Goal: Communication & Community: Answer question/provide support

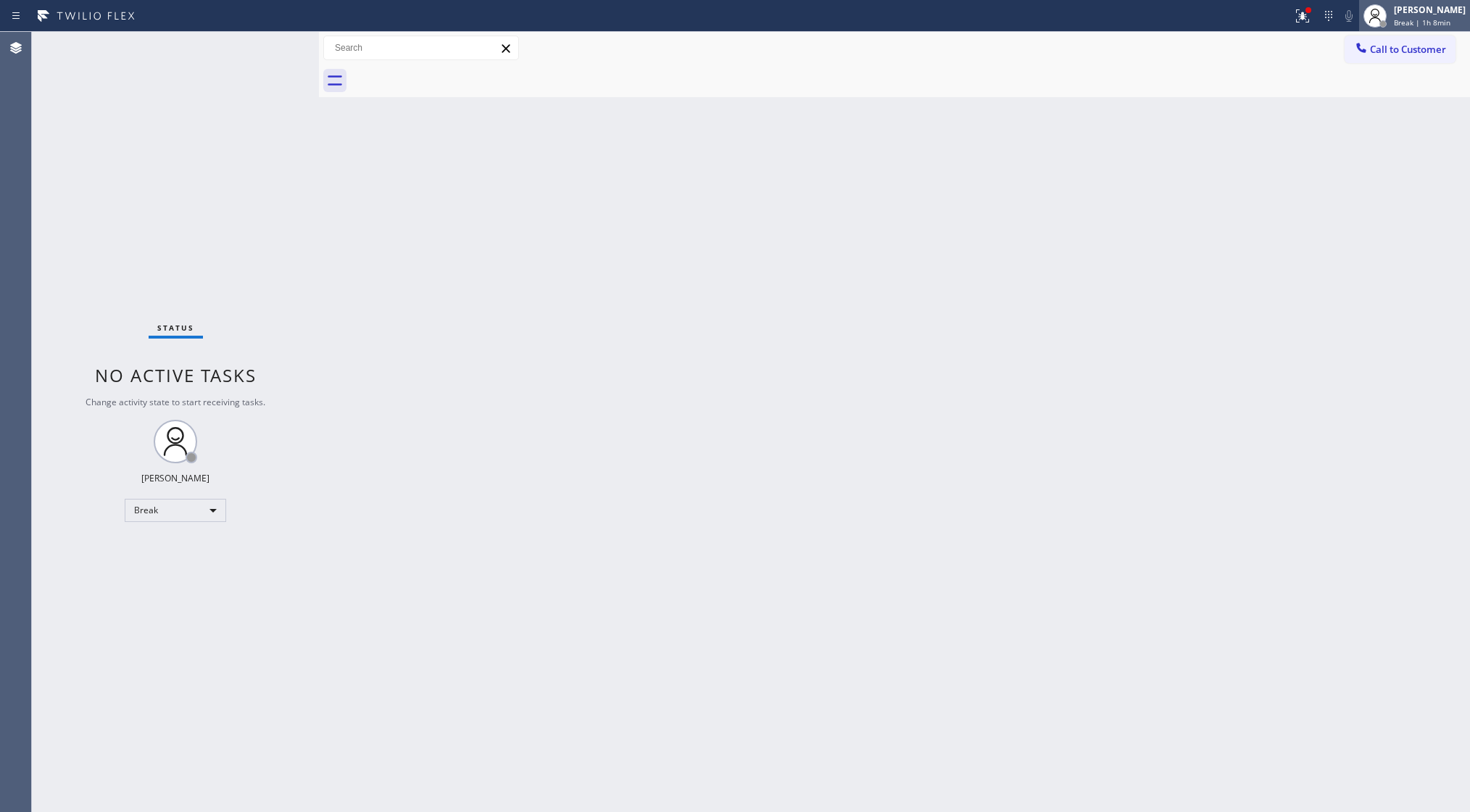
click at [1459, 15] on div "[PERSON_NAME]" at bounding box center [1429, 10] width 72 height 12
click at [1352, 97] on button "Unavailable" at bounding box center [1398, 95] width 145 height 19
click at [480, 290] on div "Back to Dashboard Change Sender ID Customers Technicians Select a contact Outbo…" at bounding box center [895, 421] width 1151 height 779
drag, startPoint x: 421, startPoint y: 555, endPoint x: 924, endPoint y: 435, distance: 517.1
click at [924, 435] on div "Back to Dashboard Change Sender ID Customers Technicians Select a contact Outbo…" at bounding box center [895, 421] width 1151 height 779
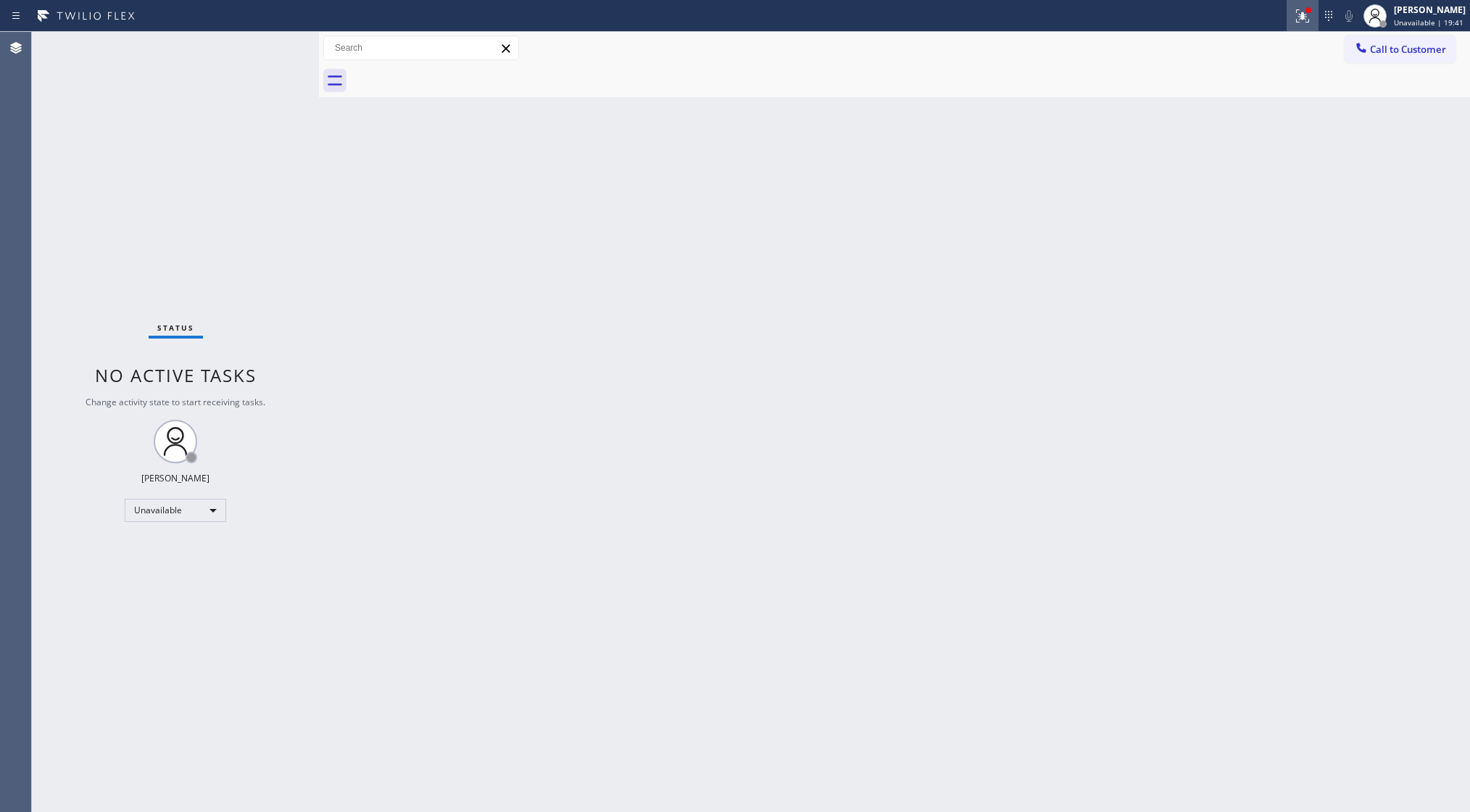
click at [1293, 13] on div at bounding box center [1303, 16] width 32 height 18
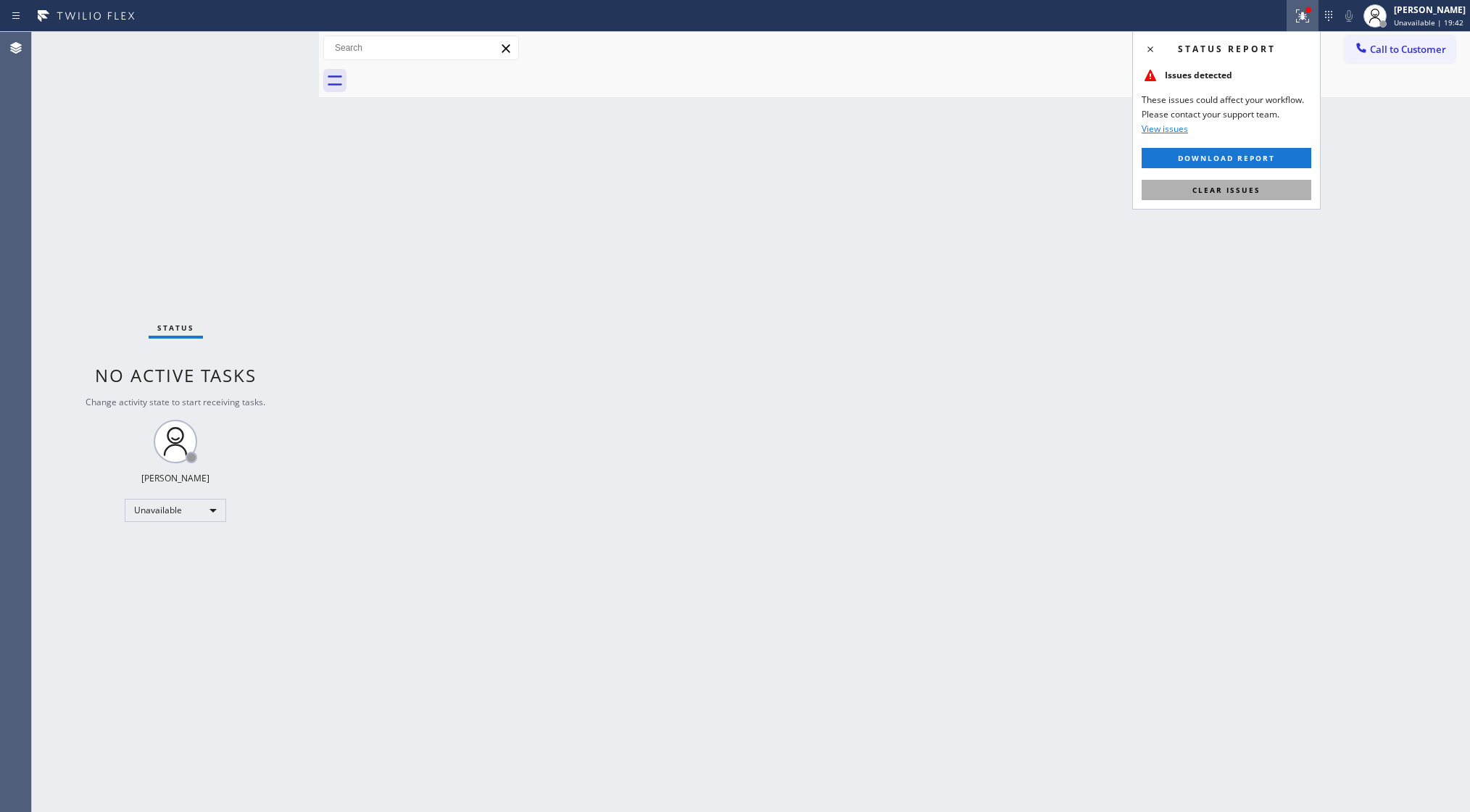
click at [1209, 190] on span "Clear issues" at bounding box center [1226, 189] width 68 height 10
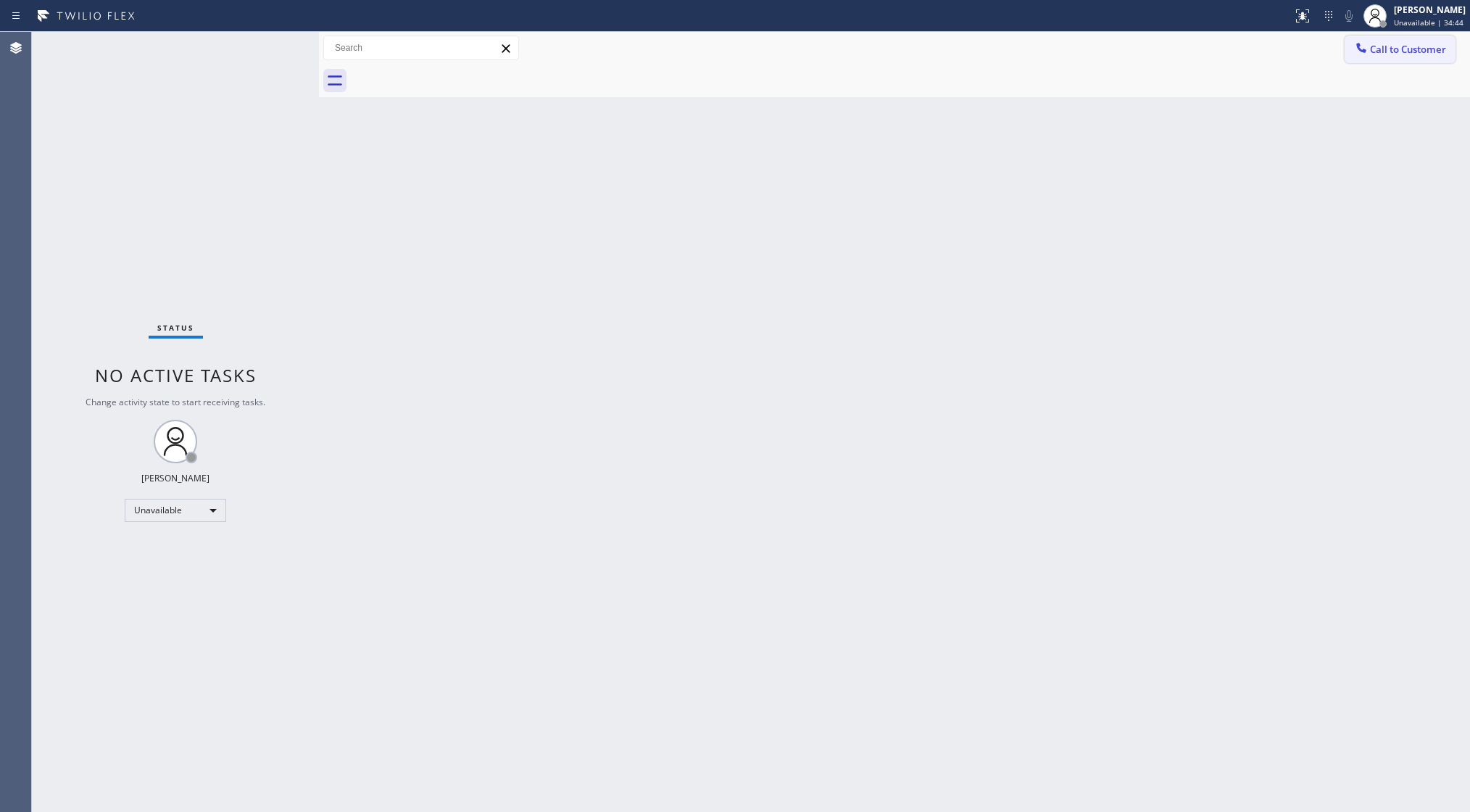
click at [1375, 39] on button "Call to Customer" at bounding box center [1399, 49] width 110 height 27
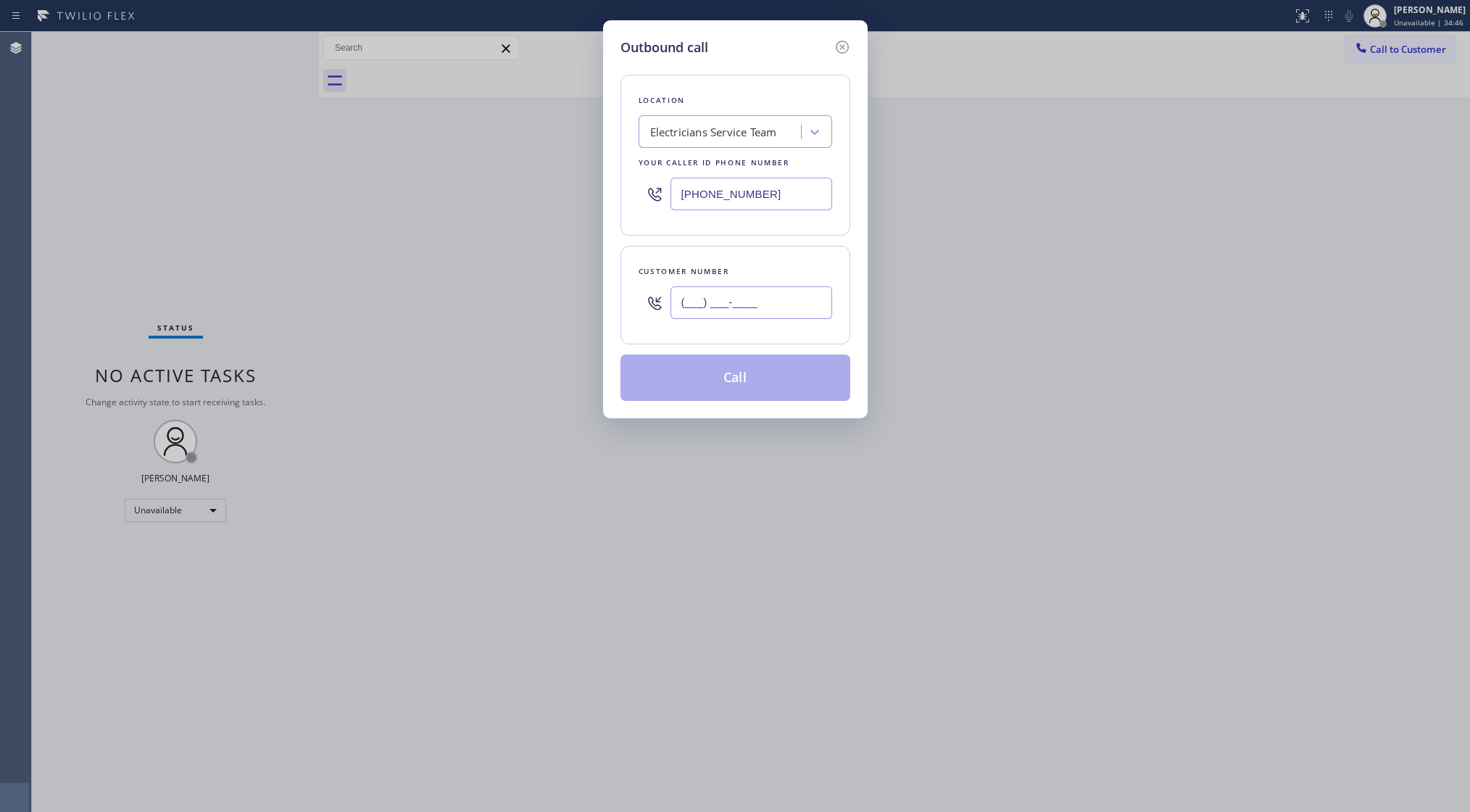
click at [772, 296] on input "(___) ___-____" at bounding box center [751, 302] width 162 height 33
paste input "630) 917-0013"
drag, startPoint x: 784, startPoint y: 195, endPoint x: 659, endPoint y: 200, distance: 125.1
click at [659, 200] on div "[PHONE_NUMBER]" at bounding box center [735, 194] width 194 height 47
click at [723, 300] on input "[PHONE_NUMBER]" at bounding box center [751, 302] width 162 height 33
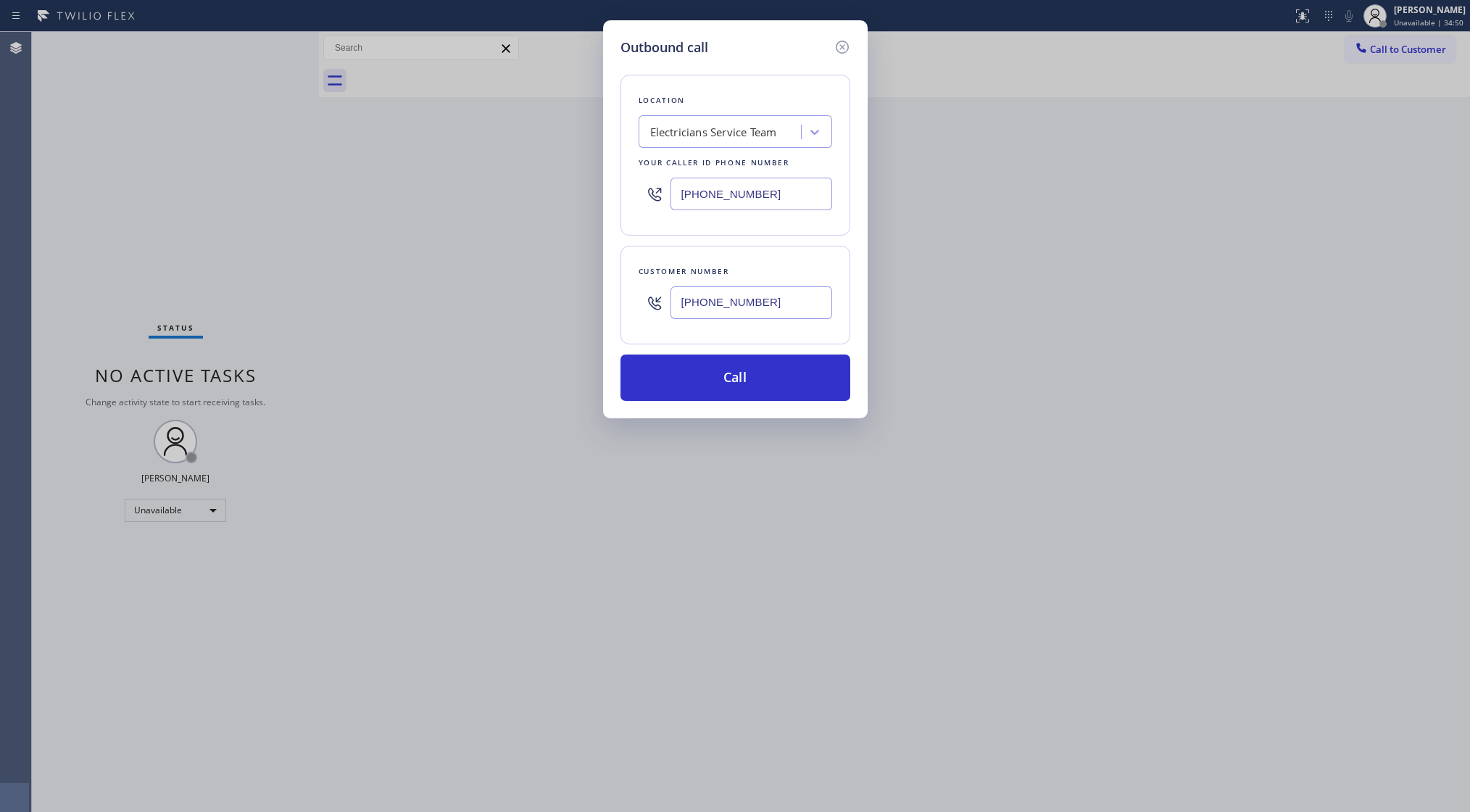
paste input "899"
drag, startPoint x: 781, startPoint y: 311, endPoint x: 618, endPoint y: 290, distance: 164.3
click at [618, 290] on div "Outbound call Location Electricians Service Team Your caller id phone number [P…" at bounding box center [735, 219] width 264 height 398
paste input "708) 998-5526"
type input "[PHONE_NUMBER]"
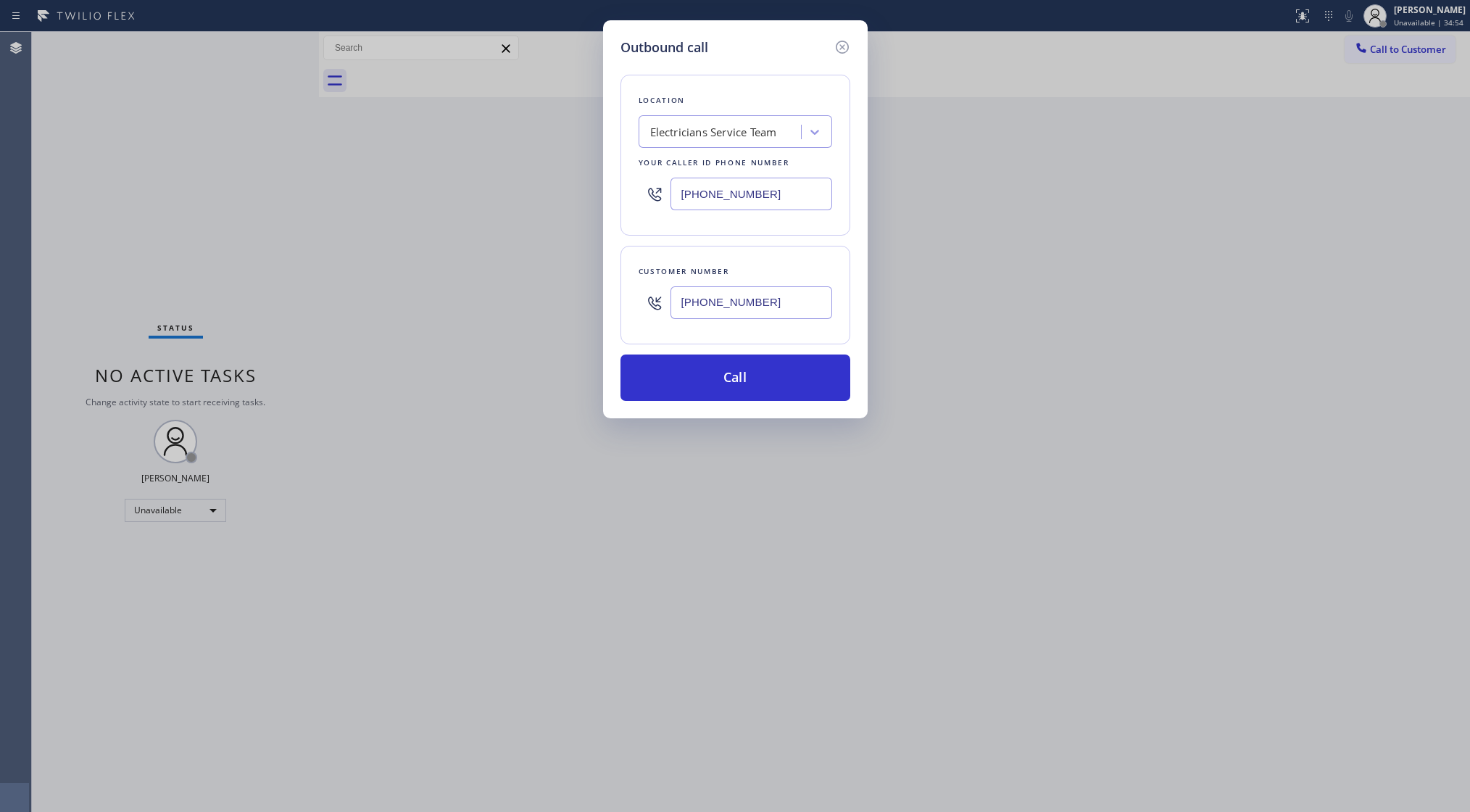
drag, startPoint x: 761, startPoint y: 186, endPoint x: 624, endPoint y: 184, distance: 137.0
click at [625, 186] on div "Location Electricians Service Team Your caller id phone number [PHONE_NUMBER]" at bounding box center [735, 155] width 230 height 161
paste input "708) 998-5526"
type input "[PHONE_NUMBER]"
drag, startPoint x: 760, startPoint y: 292, endPoint x: 652, endPoint y: 315, distance: 110.4
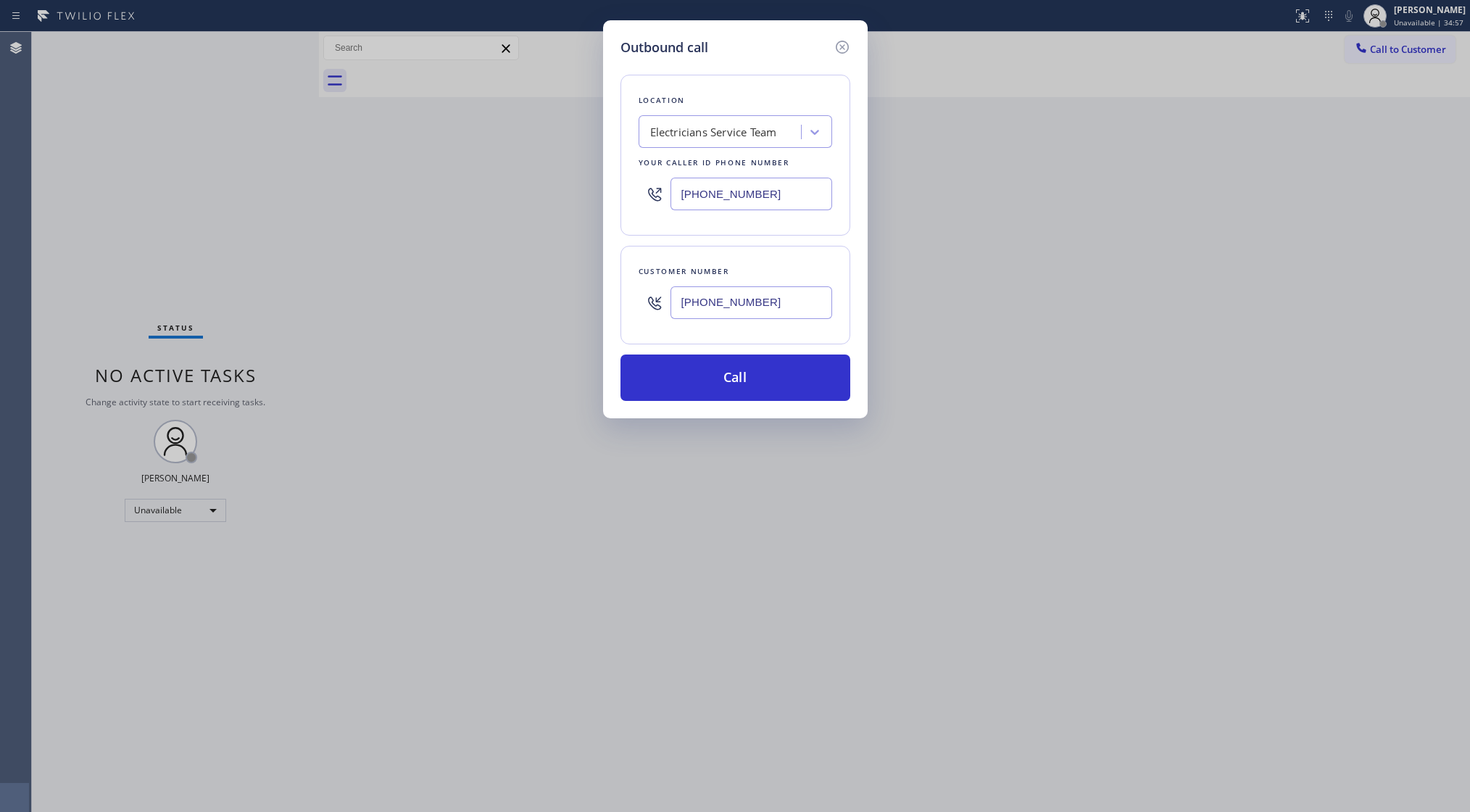
click at [652, 315] on div "[PHONE_NUMBER]" at bounding box center [735, 302] width 194 height 47
paste input "630) 917-0013"
type input "[PHONE_NUMBER]"
click at [749, 384] on button "Call" at bounding box center [735, 377] width 230 height 46
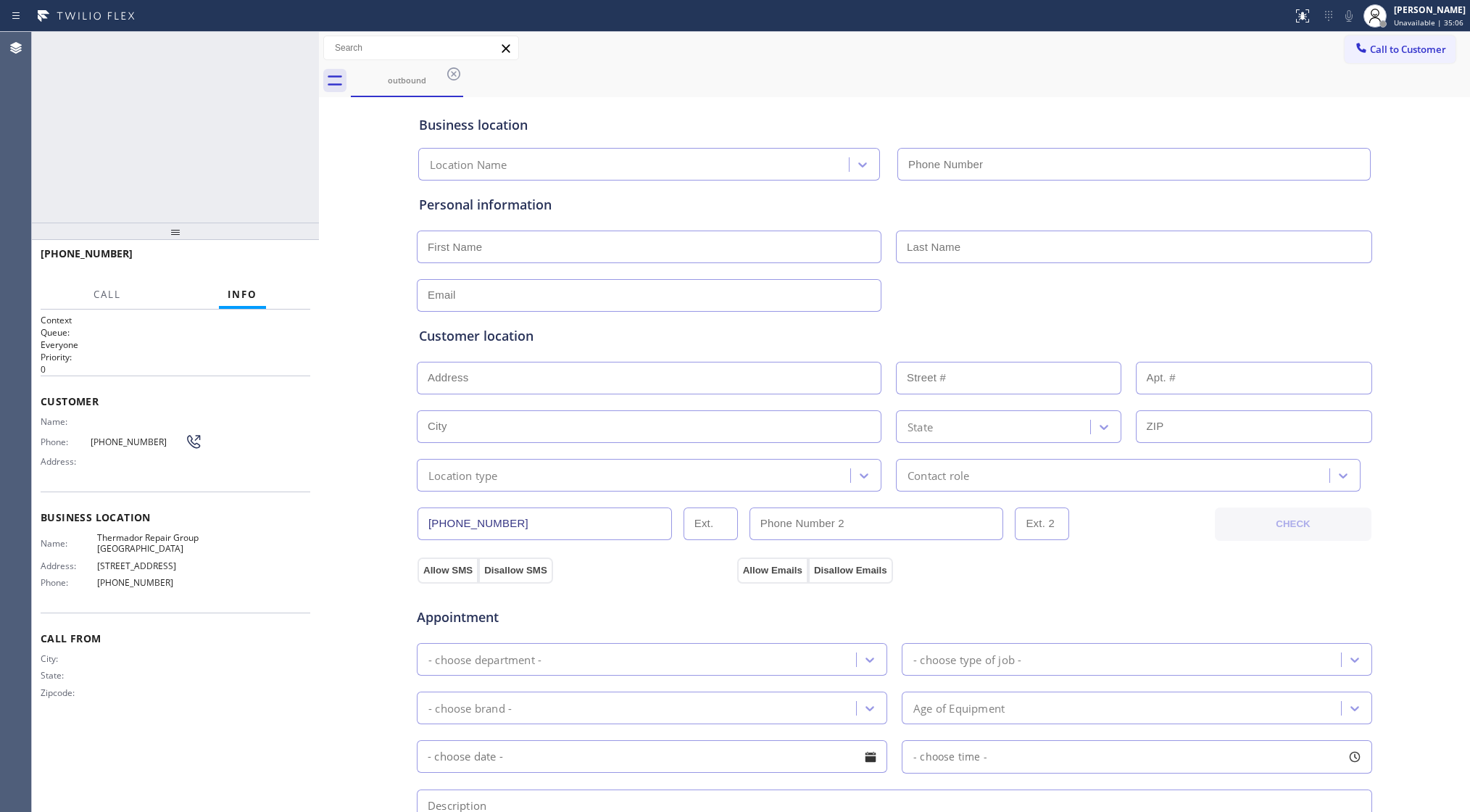
type input "[PHONE_NUMBER]"
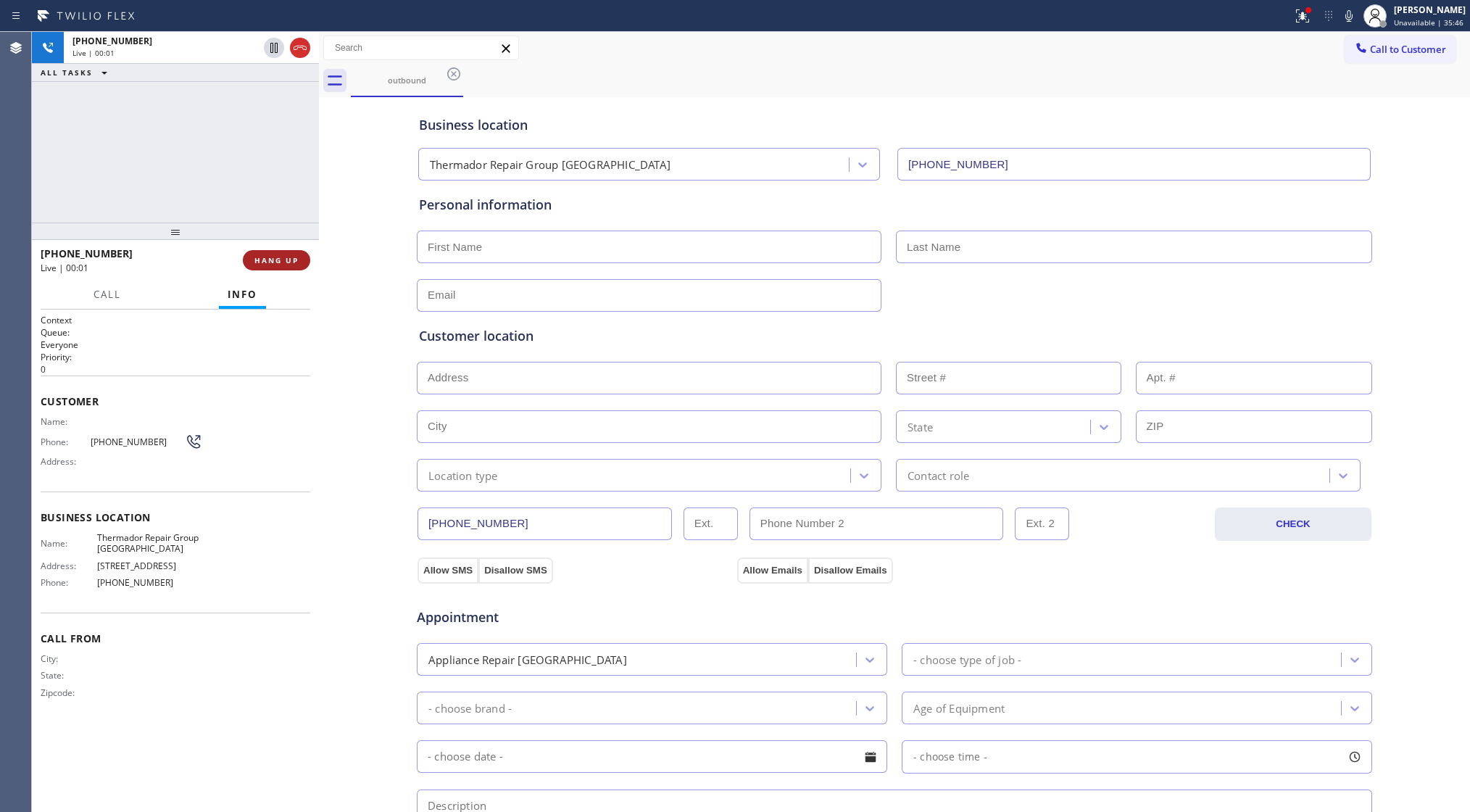
click at [262, 256] on span "HANG UP" at bounding box center [277, 260] width 44 height 10
click at [271, 253] on button "COMPLETE" at bounding box center [273, 260] width 73 height 20
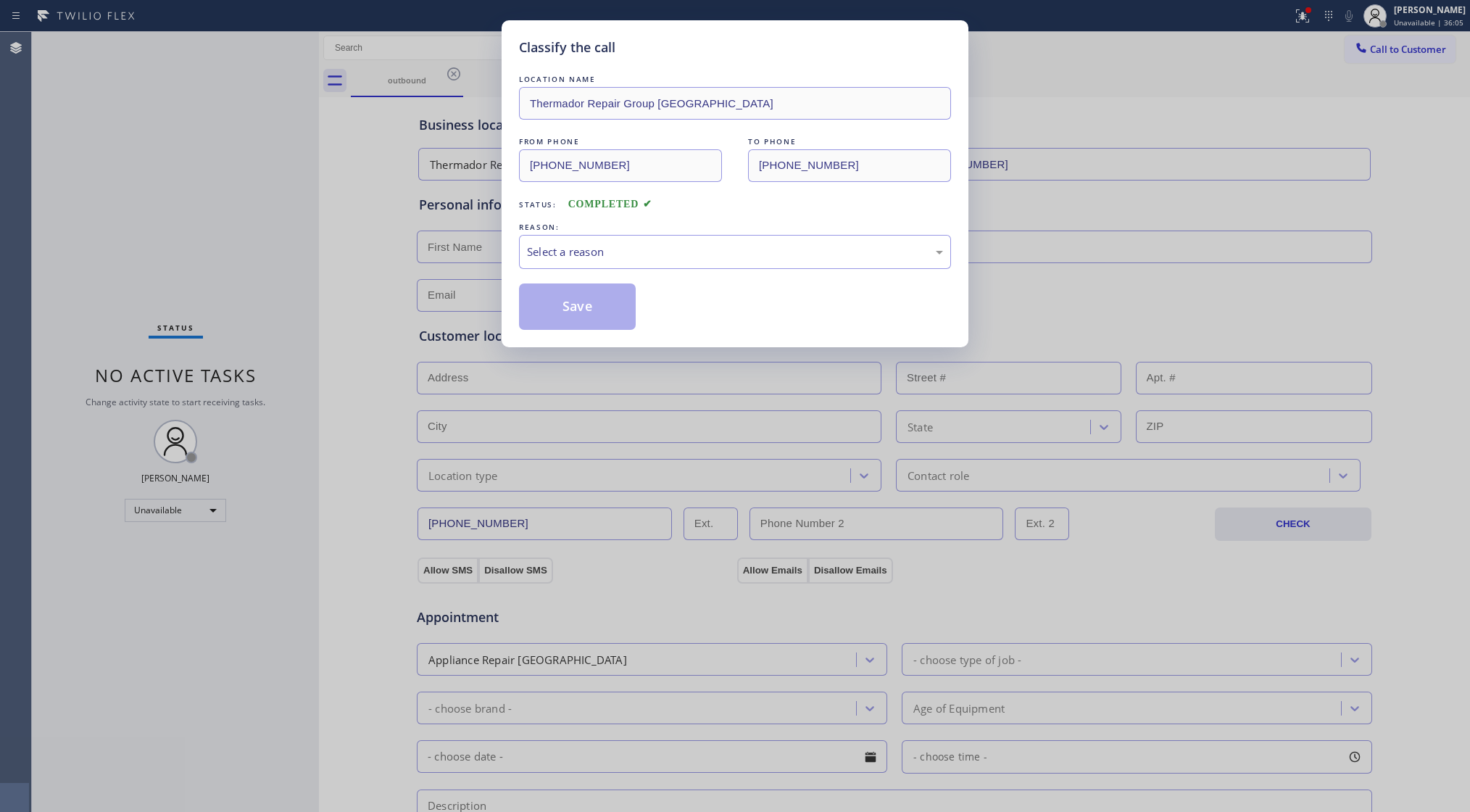
drag, startPoint x: 788, startPoint y: 277, endPoint x: 708, endPoint y: 276, distance: 80.0
click at [787, 277] on div "LOCATION NAME Thermador Repair Group [GEOGRAPHIC_DATA] FROM PHONE [PHONE_NUMBER…" at bounding box center [735, 201] width 432 height 258
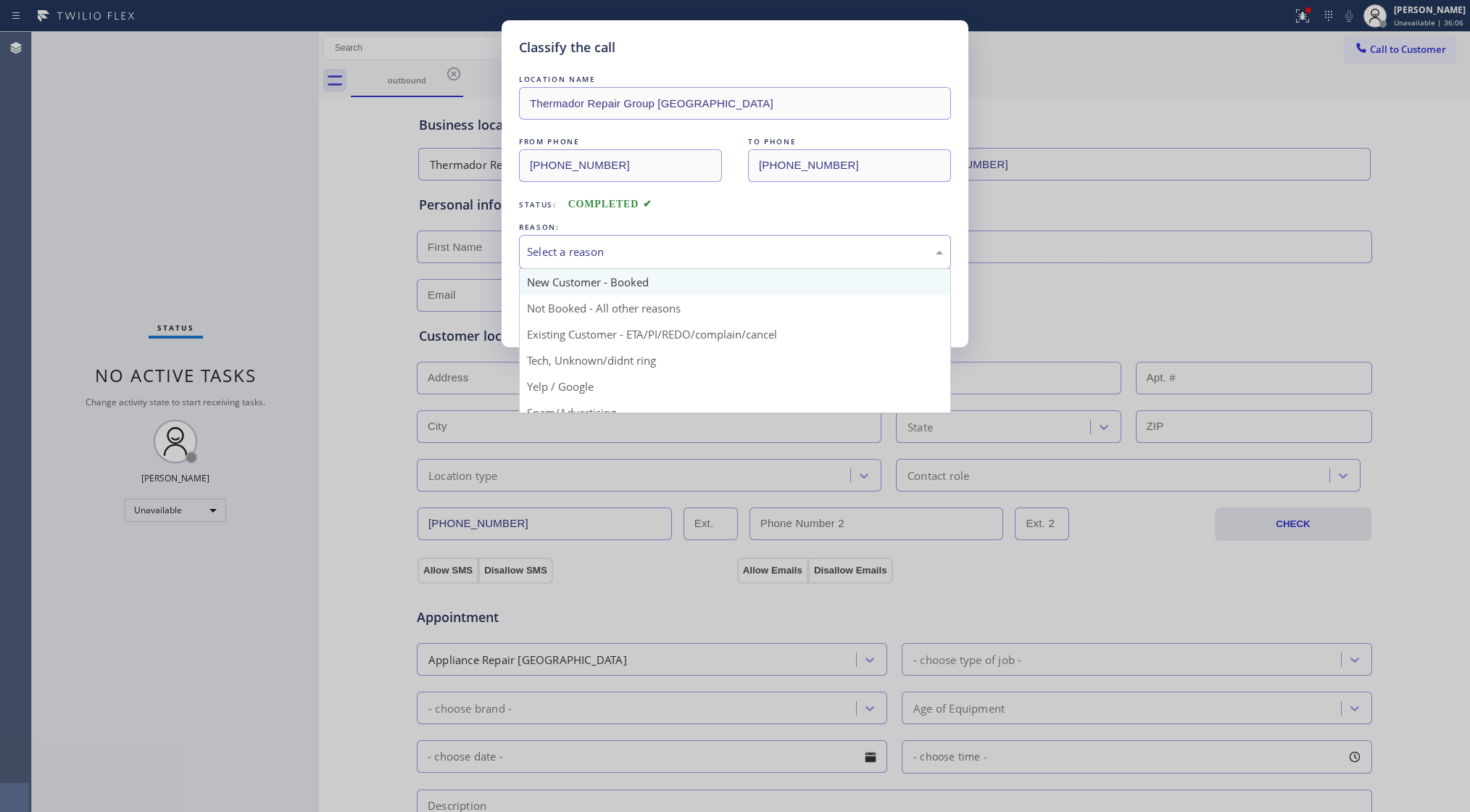
drag, startPoint x: 634, startPoint y: 239, endPoint x: 611, endPoint y: 291, distance: 56.9
click at [632, 250] on div "Select a reason" at bounding box center [735, 252] width 432 height 34
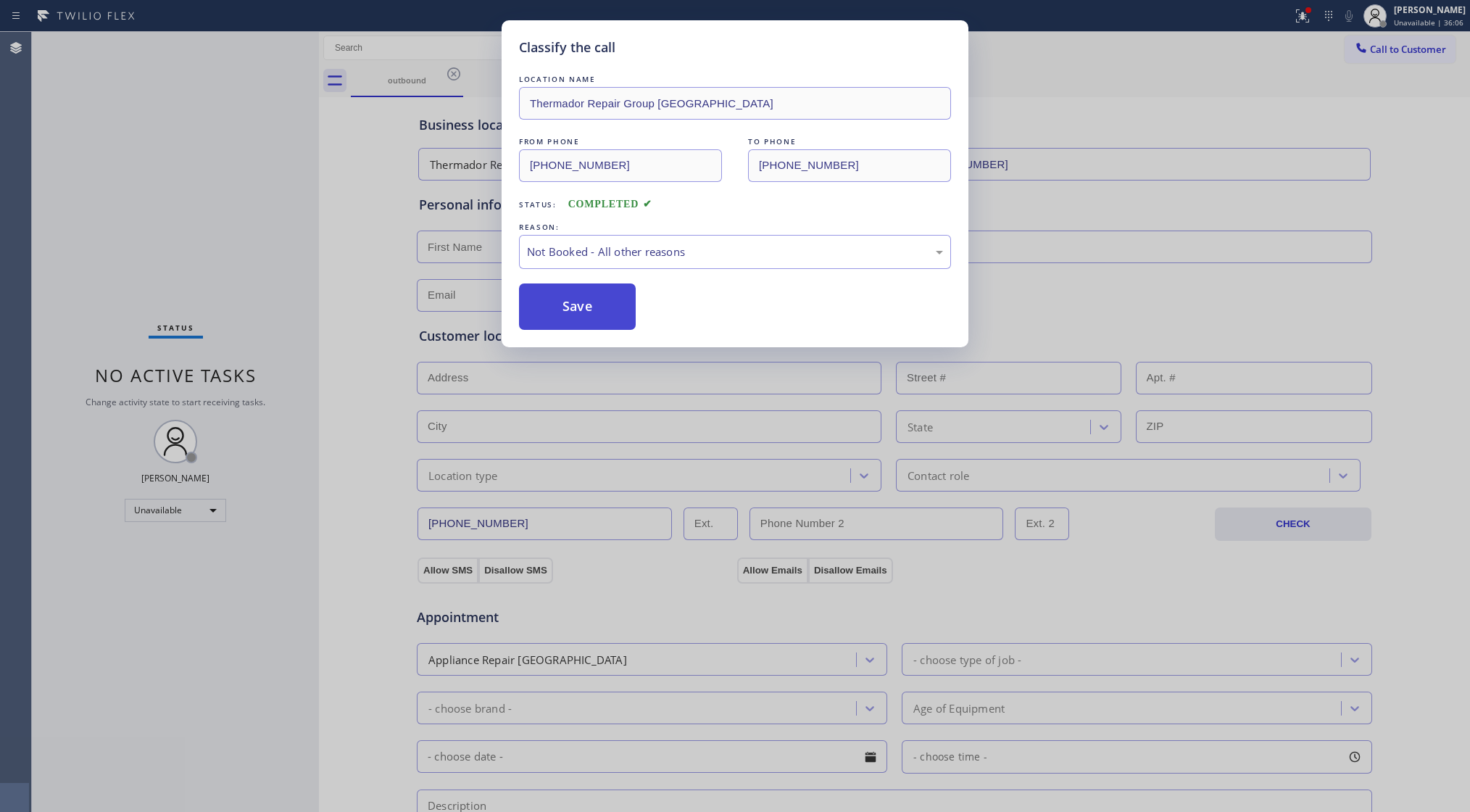
click at [566, 308] on button "Save" at bounding box center [577, 307] width 117 height 46
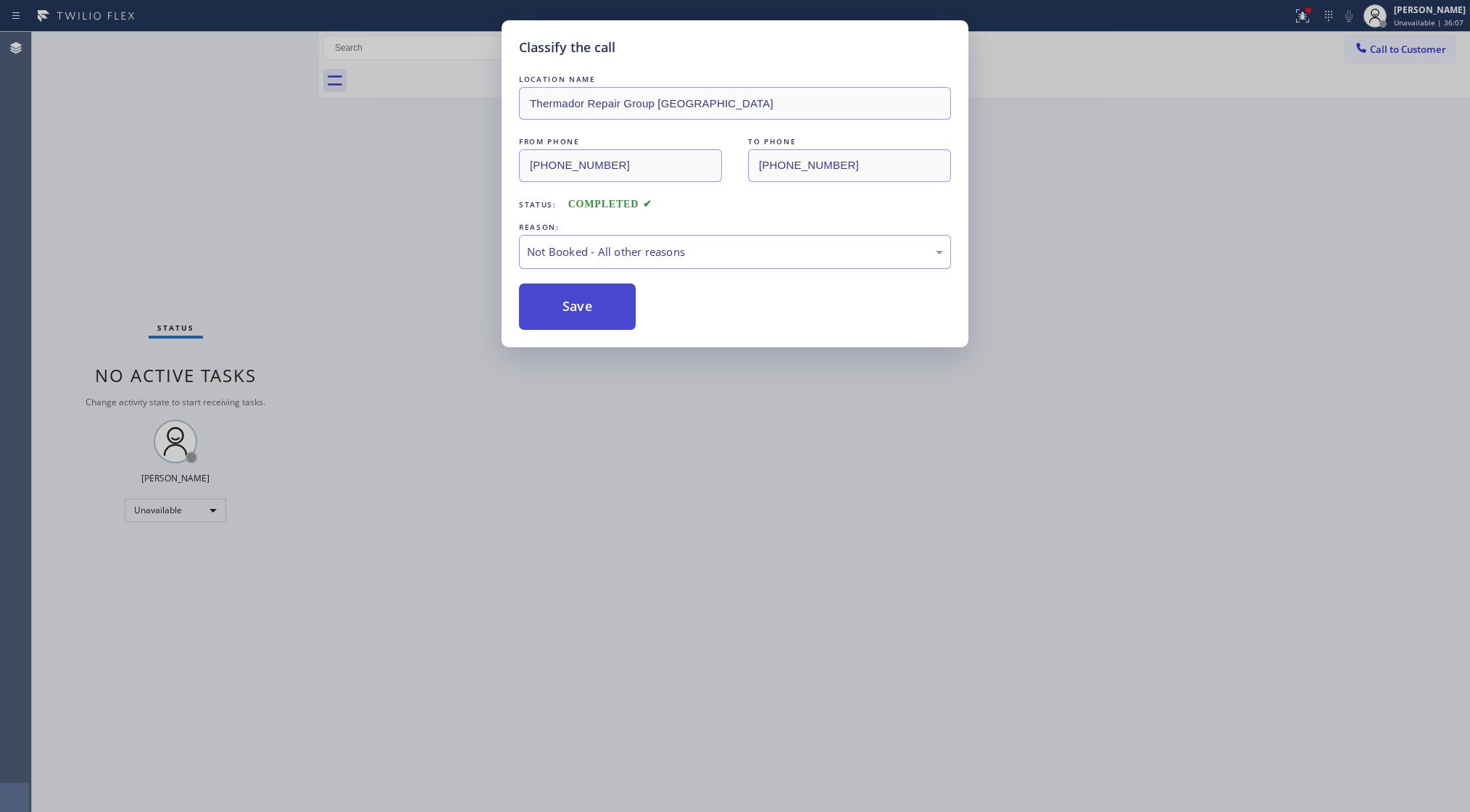
click at [566, 305] on button "Save" at bounding box center [577, 307] width 117 height 46
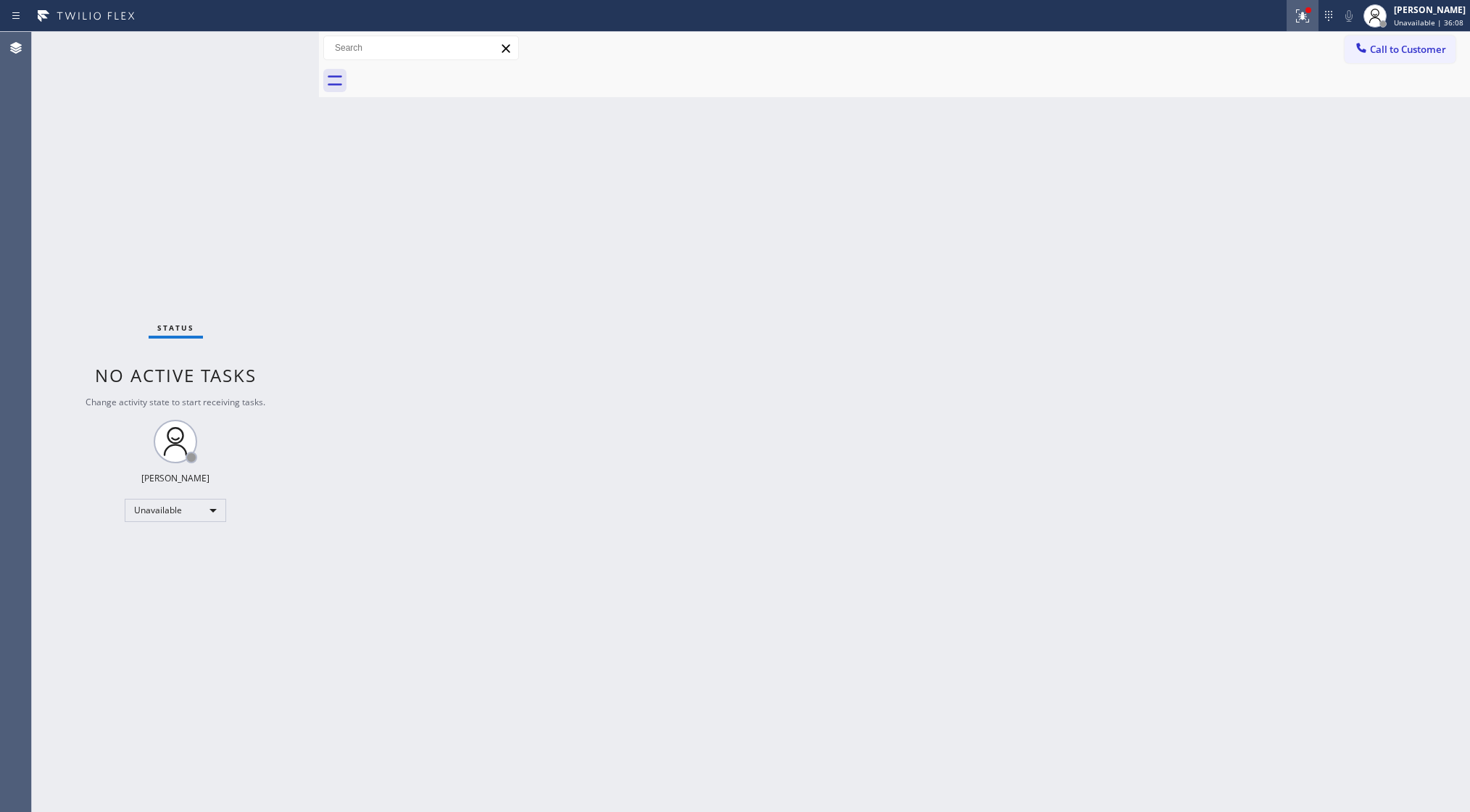
drag, startPoint x: 1298, startPoint y: 15, endPoint x: 1253, endPoint y: 135, distance: 128.2
click at [1298, 16] on icon at bounding box center [1303, 16] width 18 height 18
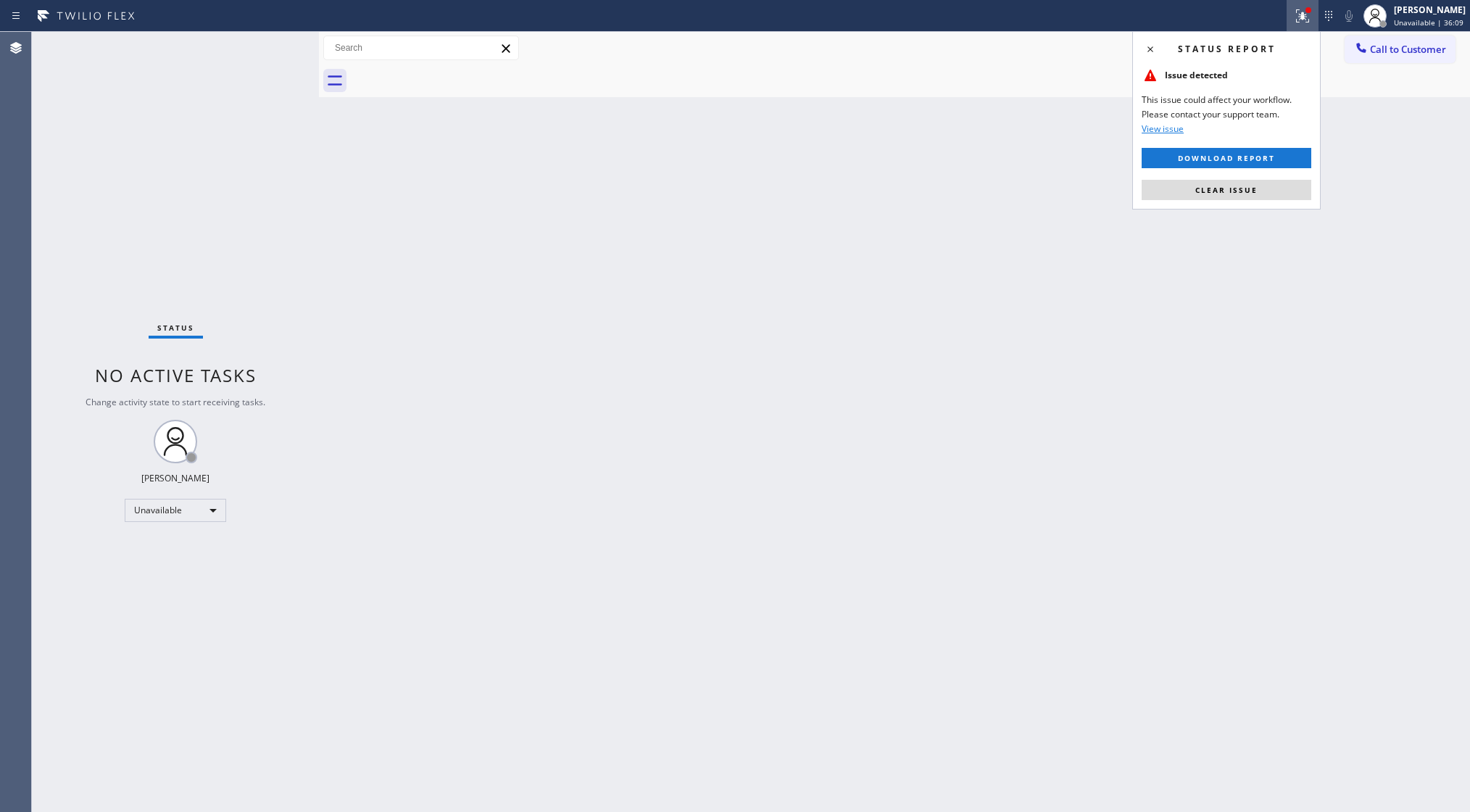
click at [1205, 203] on div "Status report Issue detected This issue could affect your workflow. Please cont…" at bounding box center [1226, 120] width 188 height 178
click at [1204, 198] on button "Clear issue" at bounding box center [1227, 189] width 170 height 20
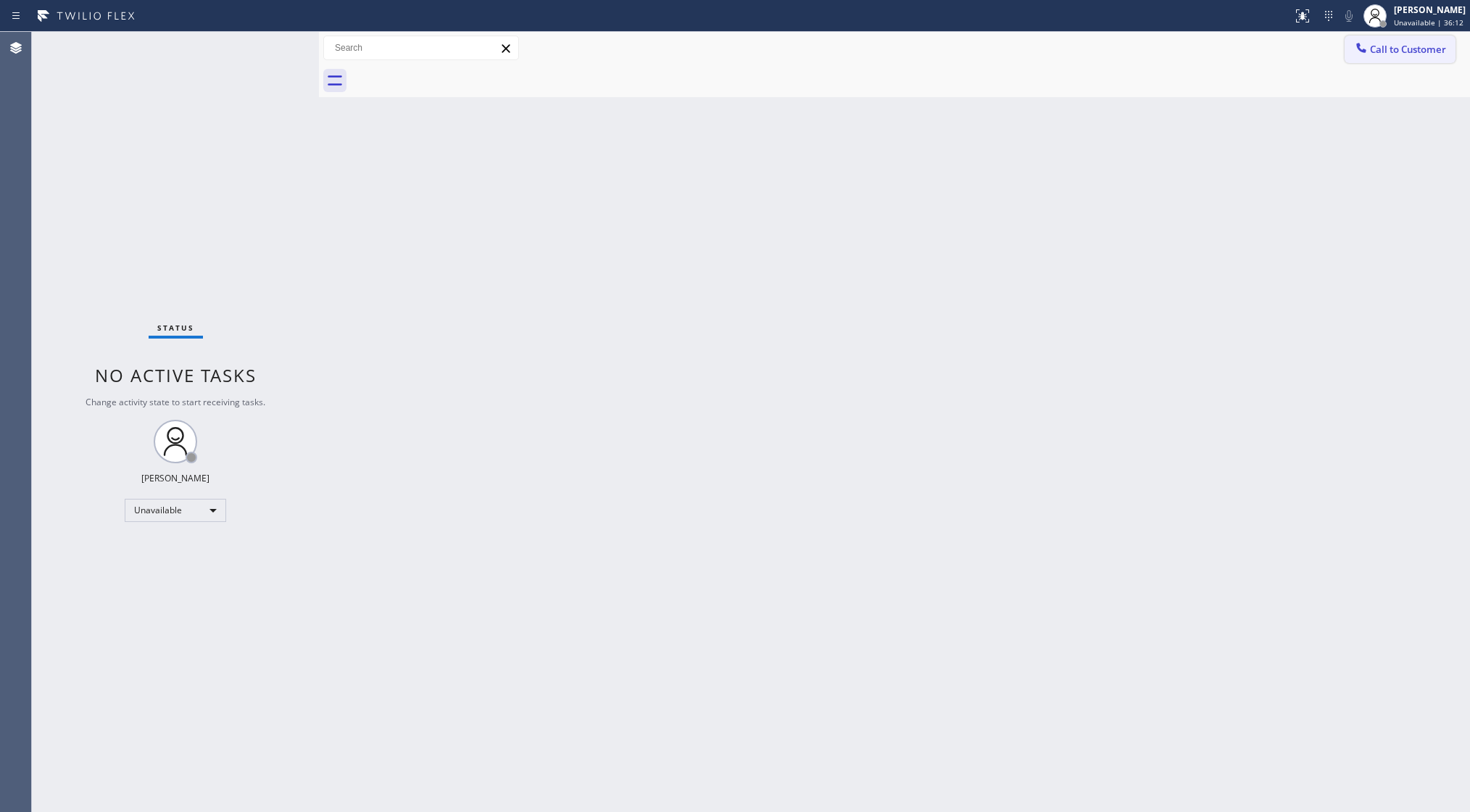
click at [1367, 42] on icon at bounding box center [1361, 48] width 14 height 14
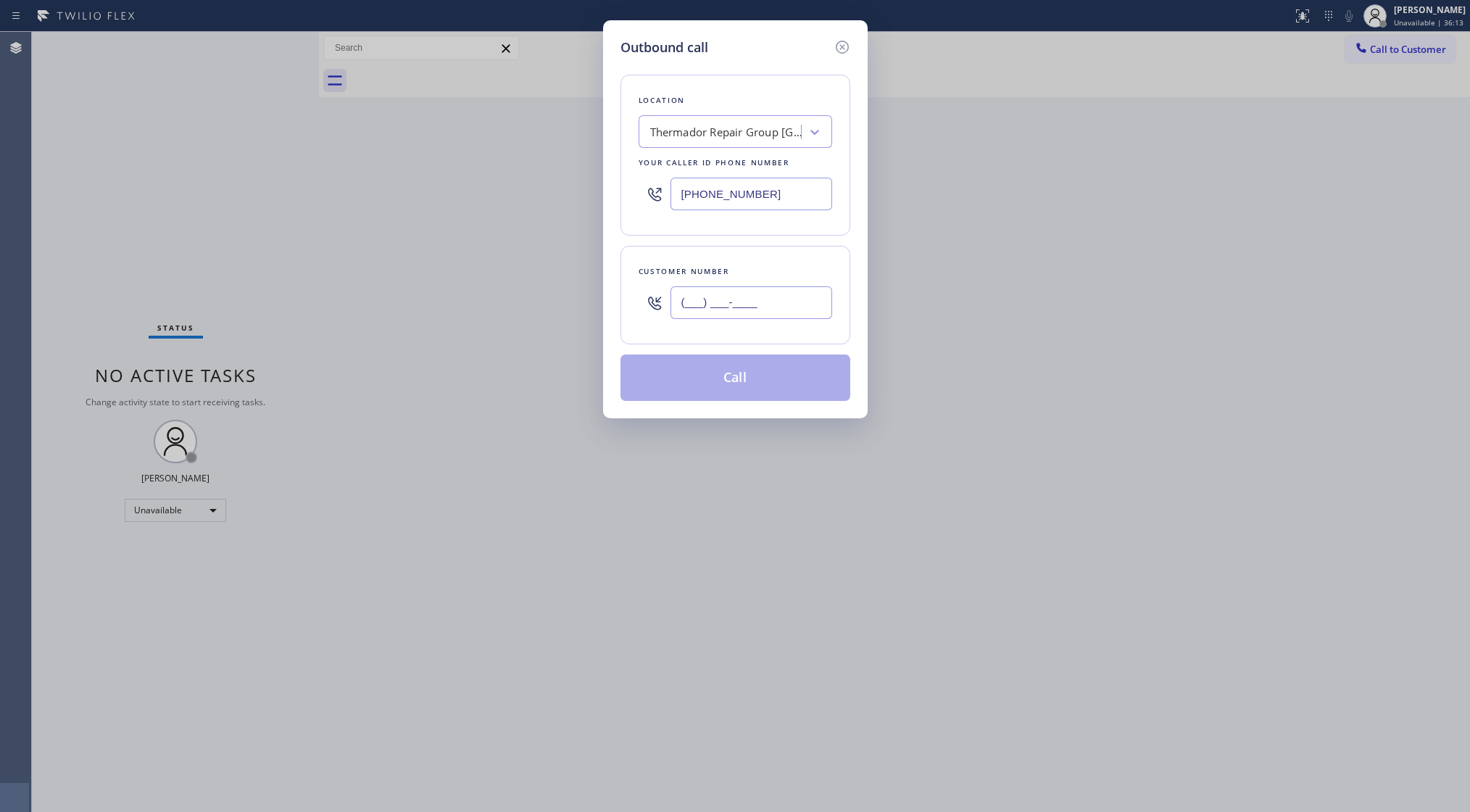
click at [818, 308] on input "(___) ___-____" at bounding box center [751, 302] width 162 height 33
paste input "630) 917-0013"
type input "[PHONE_NUMBER]"
click at [740, 368] on button "Call" at bounding box center [735, 377] width 230 height 46
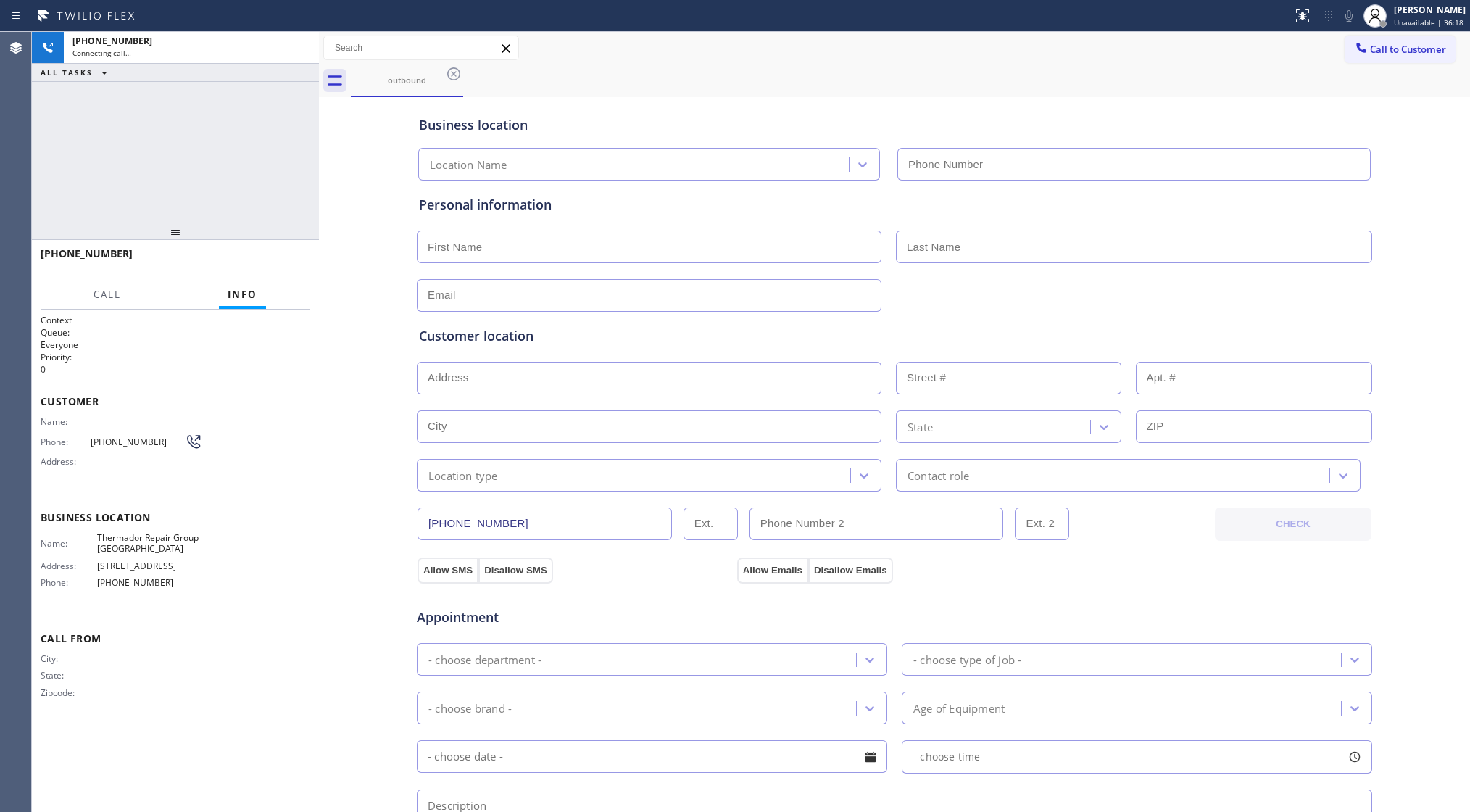
type input "[PHONE_NUMBER]"
drag, startPoint x: 1176, startPoint y: 85, endPoint x: 1164, endPoint y: 125, distance: 41.8
click at [1172, 85] on div "outbound" at bounding box center [910, 80] width 1119 height 33
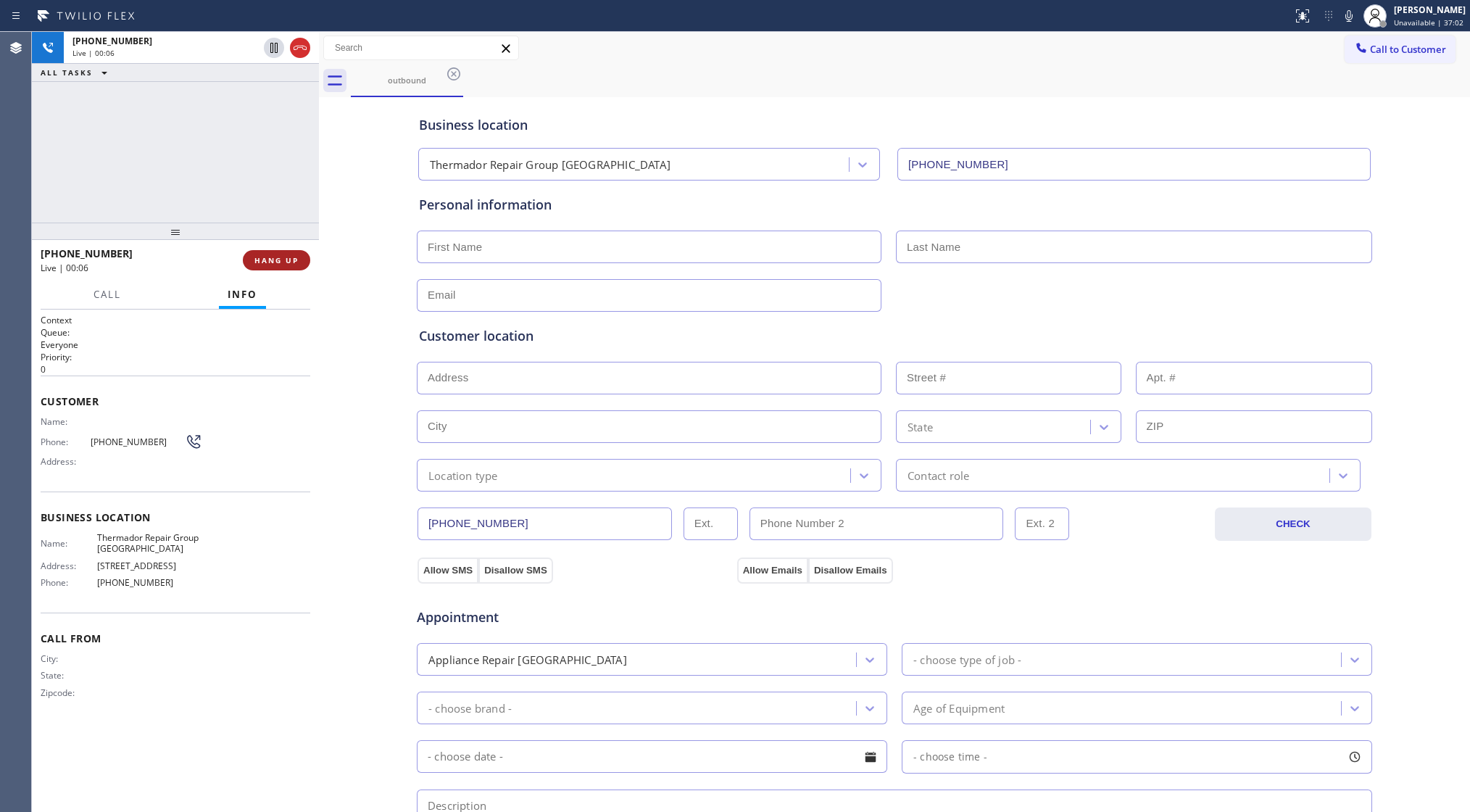
click at [293, 259] on span "HANG UP" at bounding box center [277, 260] width 44 height 10
click at [273, 265] on button "COMPLETE" at bounding box center [273, 260] width 73 height 20
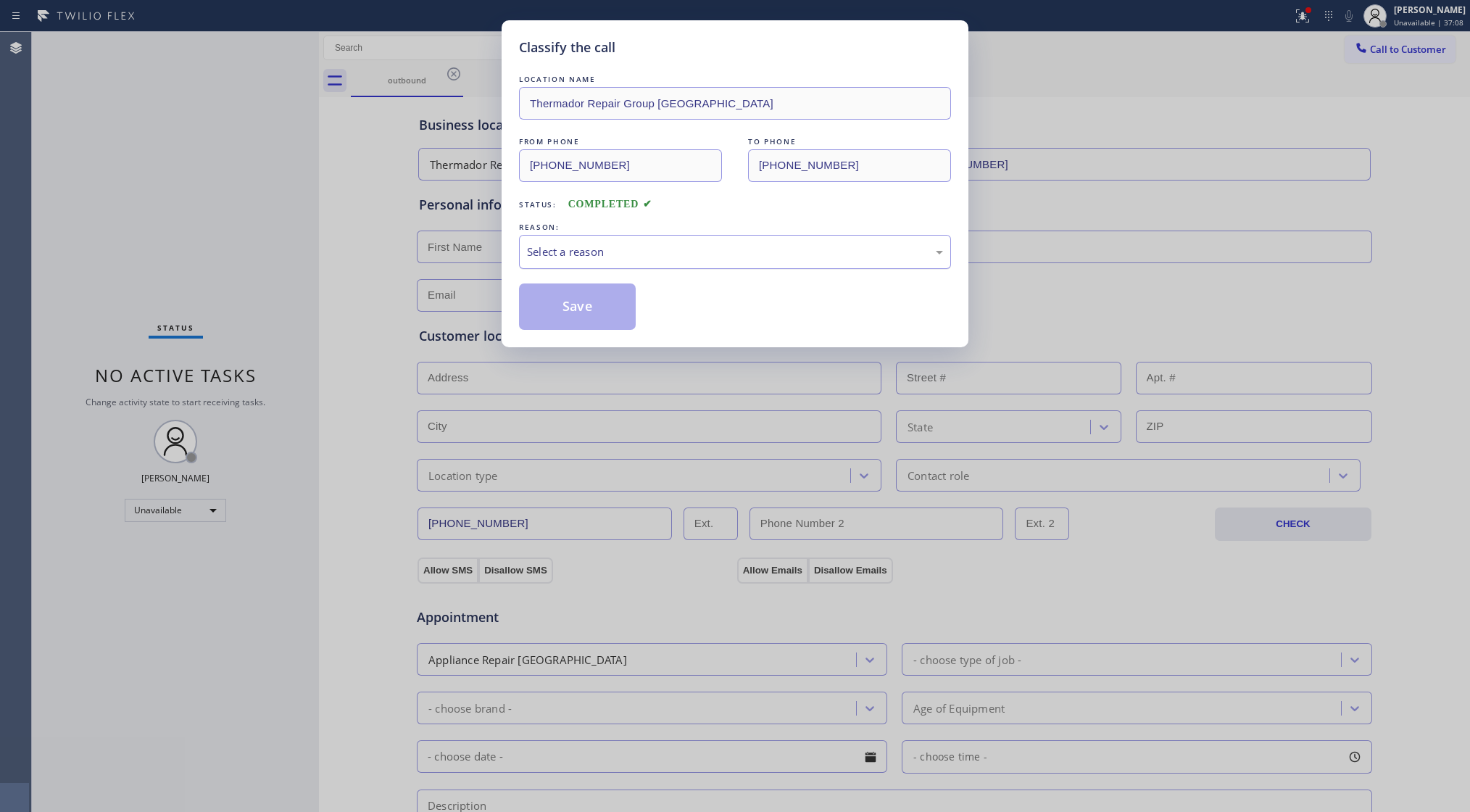
click at [606, 232] on div "REASON:" at bounding box center [735, 226] width 432 height 15
drag, startPoint x: 604, startPoint y: 249, endPoint x: 590, endPoint y: 268, distance: 23.6
click at [603, 249] on div "Select a reason" at bounding box center [735, 252] width 416 height 17
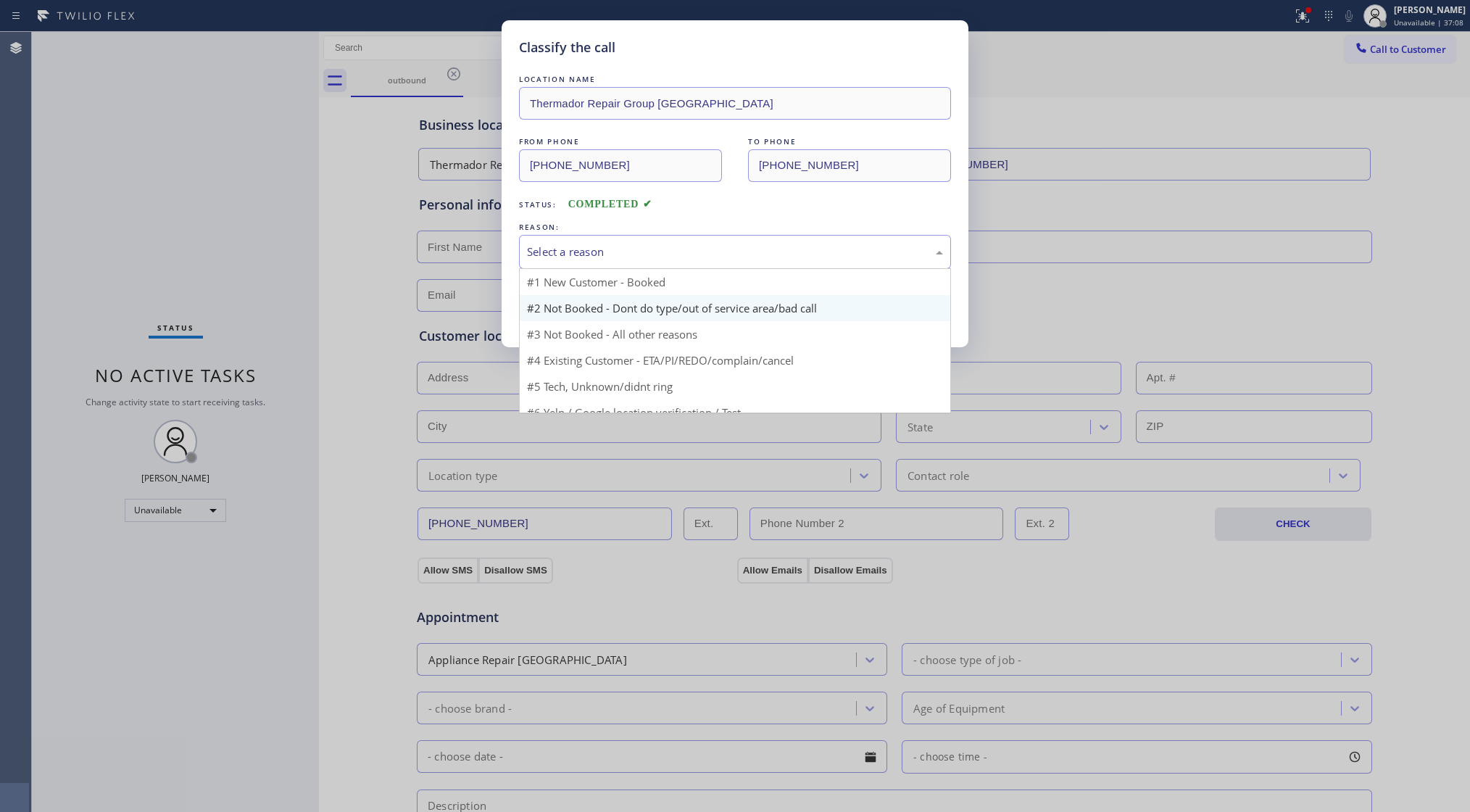
click at [566, 313] on button "Save" at bounding box center [577, 307] width 117 height 46
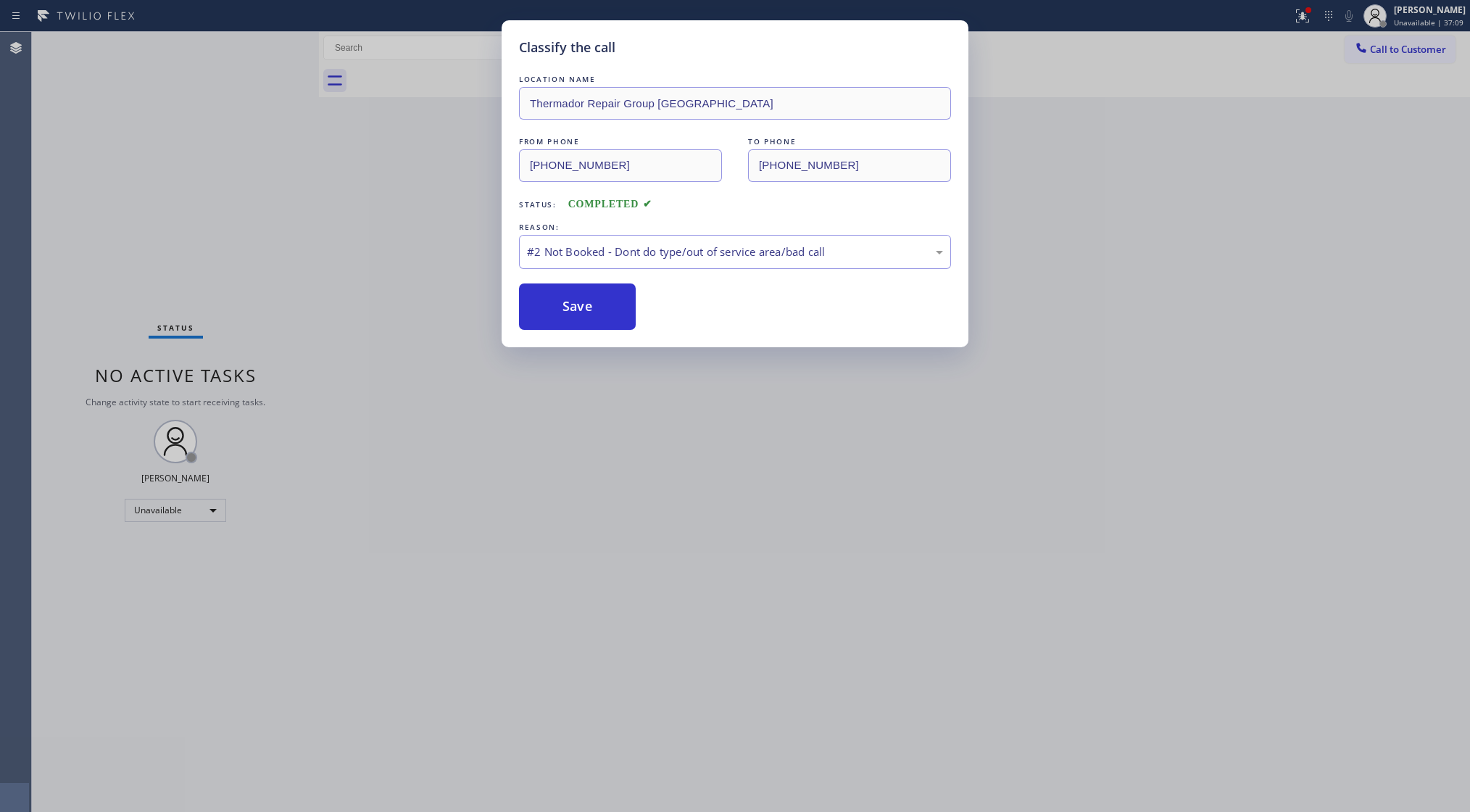
drag, startPoint x: 566, startPoint y: 313, endPoint x: 82, endPoint y: 305, distance: 484.1
click at [564, 313] on button "Save" at bounding box center [577, 307] width 117 height 46
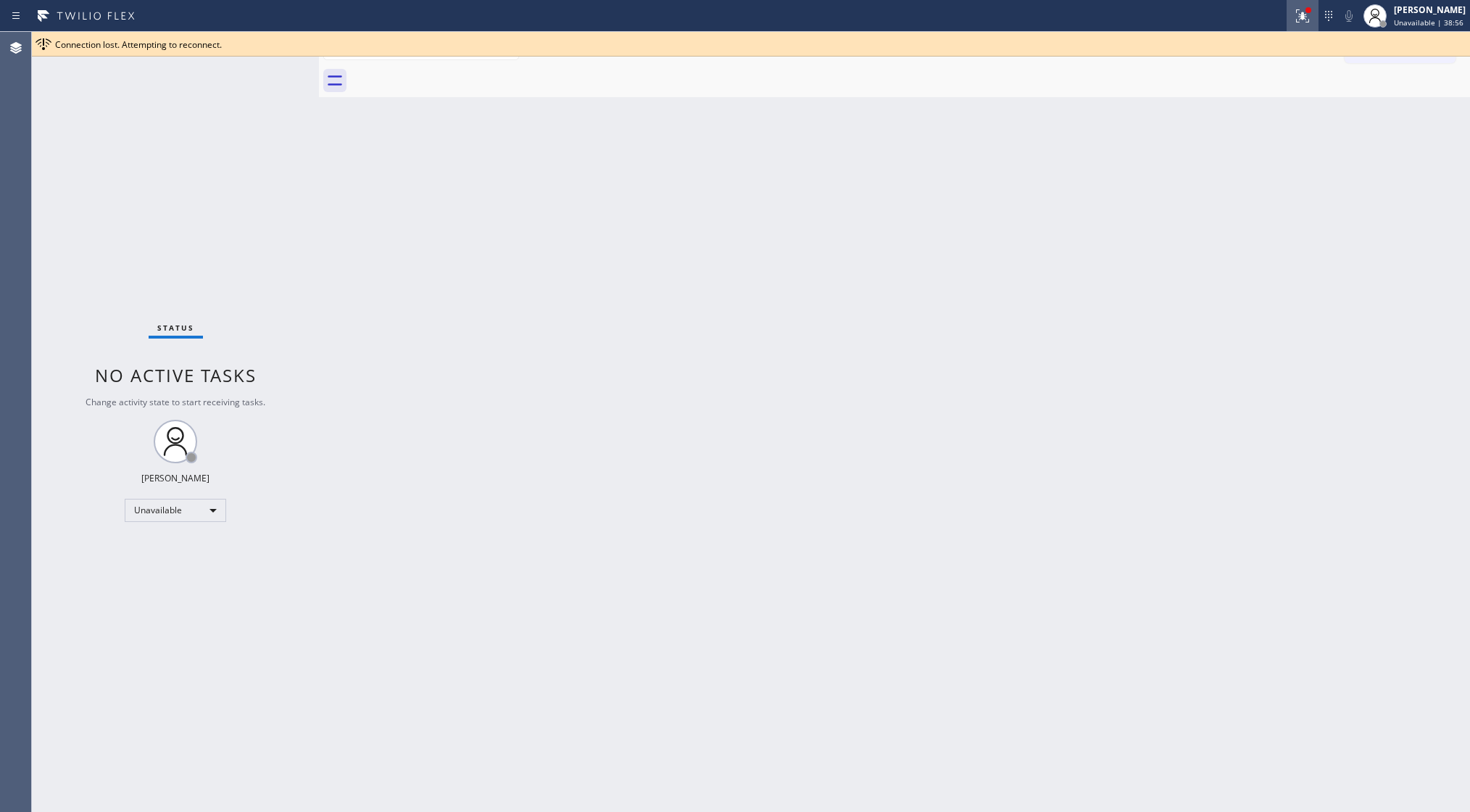
click at [1298, 19] on icon at bounding box center [1303, 16] width 18 height 18
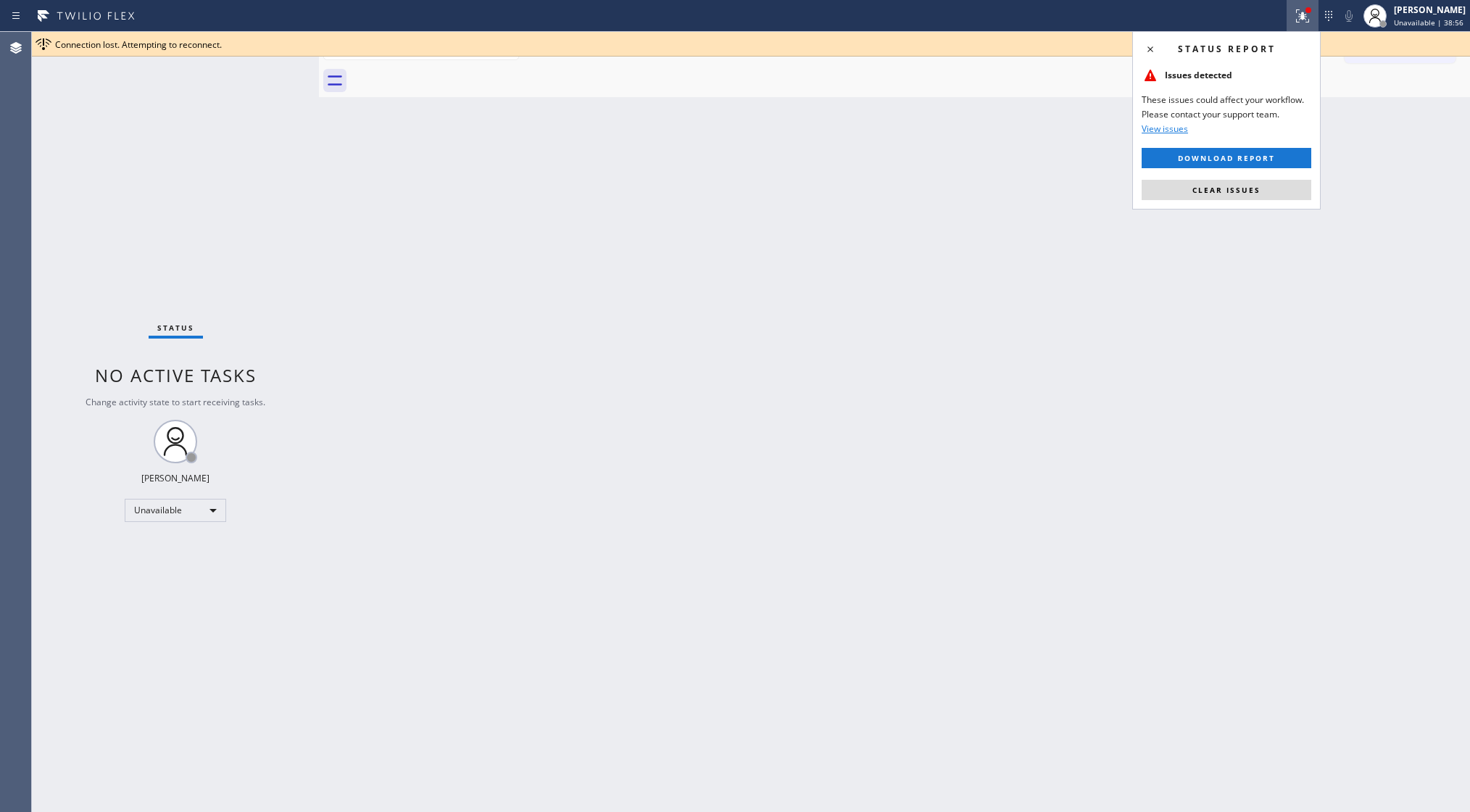
click at [1253, 172] on div "Status report Issues detected These issues could affect your workflow. Please c…" at bounding box center [1226, 120] width 188 height 178
click at [1253, 188] on span "Clear issues" at bounding box center [1226, 189] width 68 height 10
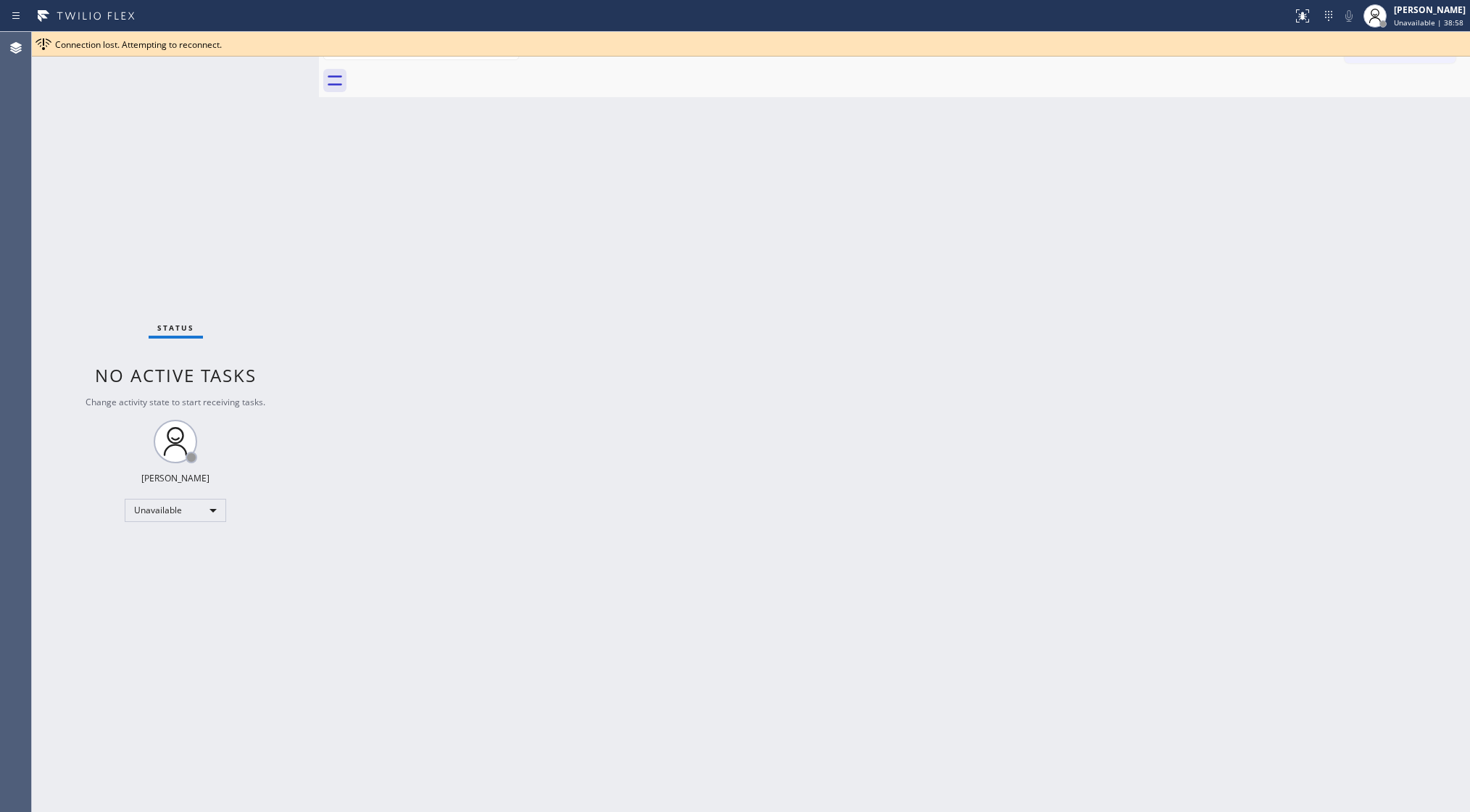
click at [1388, 50] on div "Connection lost. Attempting to reconnect." at bounding box center [759, 44] width 1409 height 12
click at [1438, 102] on div "Back to Dashboard Change Sender ID Customers Technicians Select a contact Outbo…" at bounding box center [895, 421] width 1151 height 779
click at [1300, 19] on icon at bounding box center [1303, 16] width 18 height 18
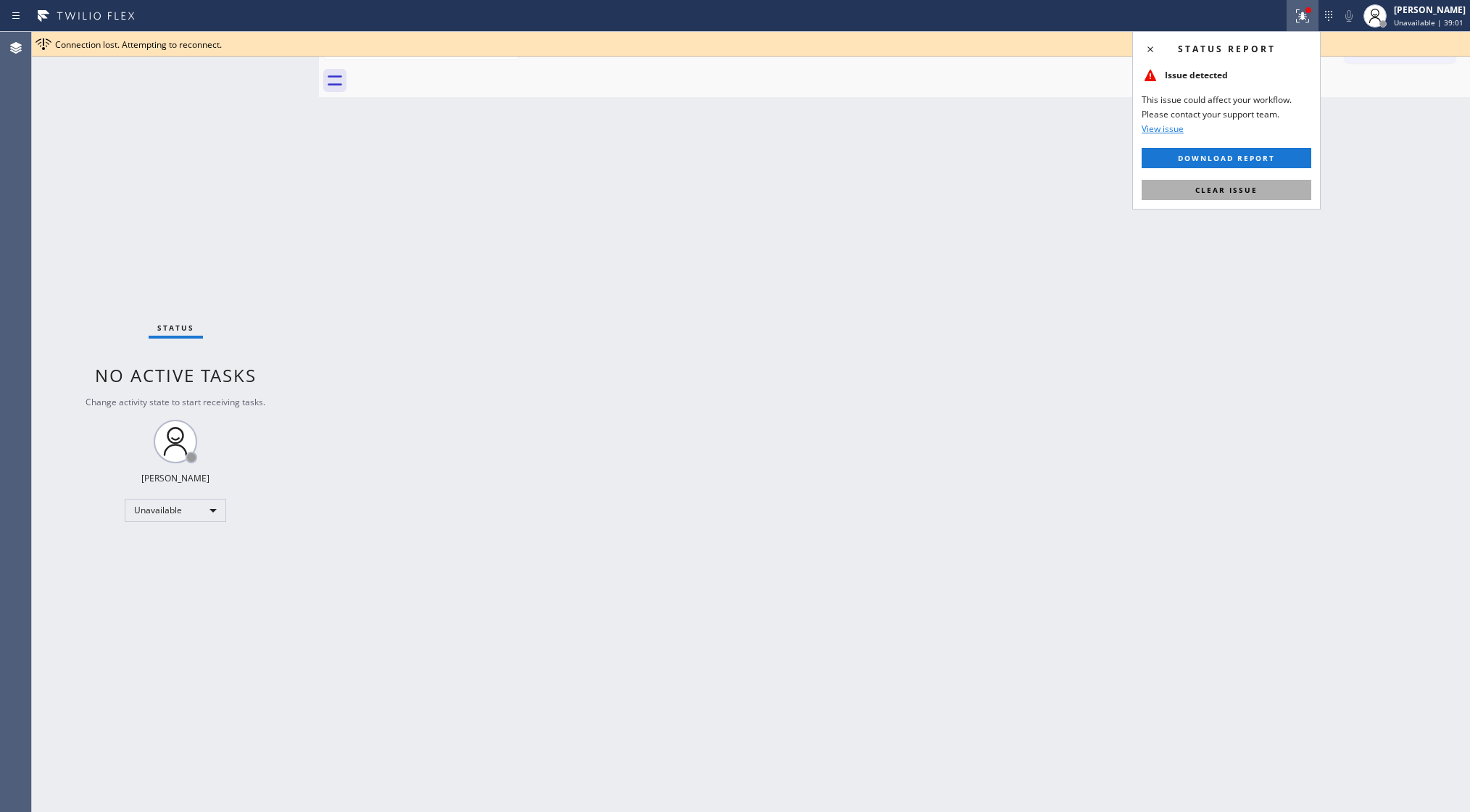
click at [1268, 192] on button "Clear issue" at bounding box center [1227, 189] width 170 height 20
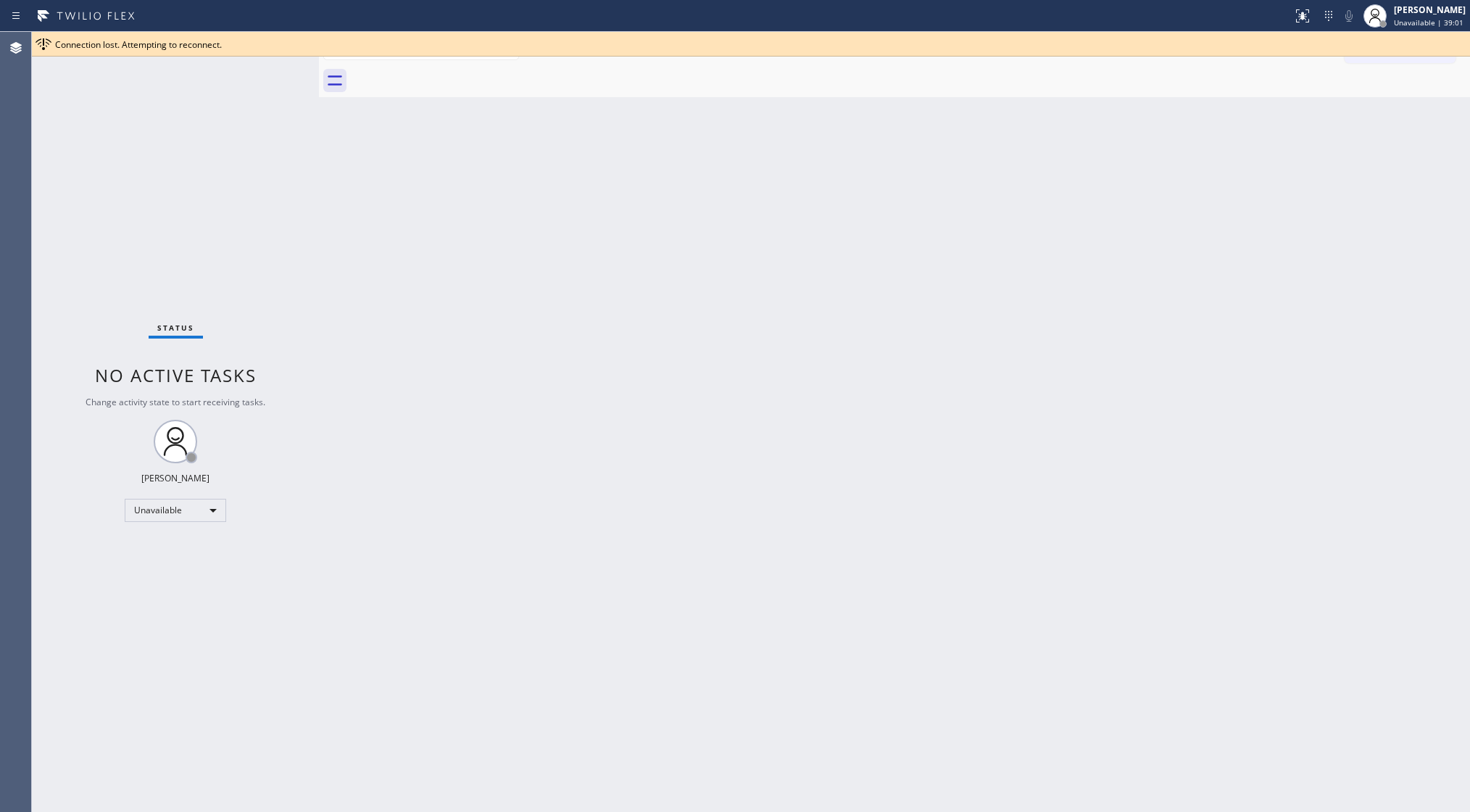
click at [1406, 148] on div "Back to Dashboard Change Sender ID Customers Technicians Select a contact Outbo…" at bounding box center [895, 421] width 1151 height 779
click at [1409, 65] on div at bounding box center [910, 80] width 1119 height 33
click at [1364, 82] on div at bounding box center [910, 80] width 1119 height 33
click at [1390, 65] on div at bounding box center [910, 80] width 1119 height 33
